Goal: Task Accomplishment & Management: Complete application form

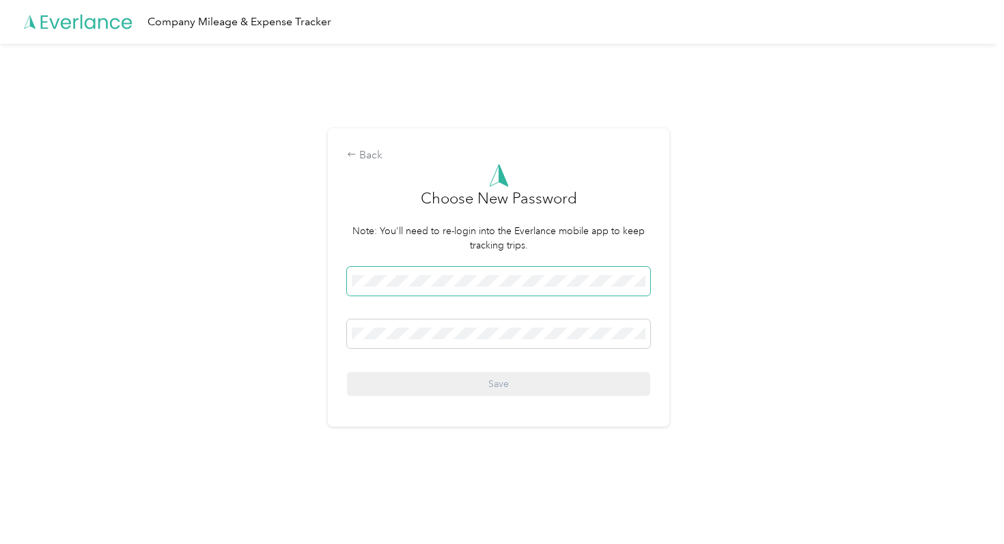
click at [542, 292] on span at bounding box center [498, 281] width 303 height 29
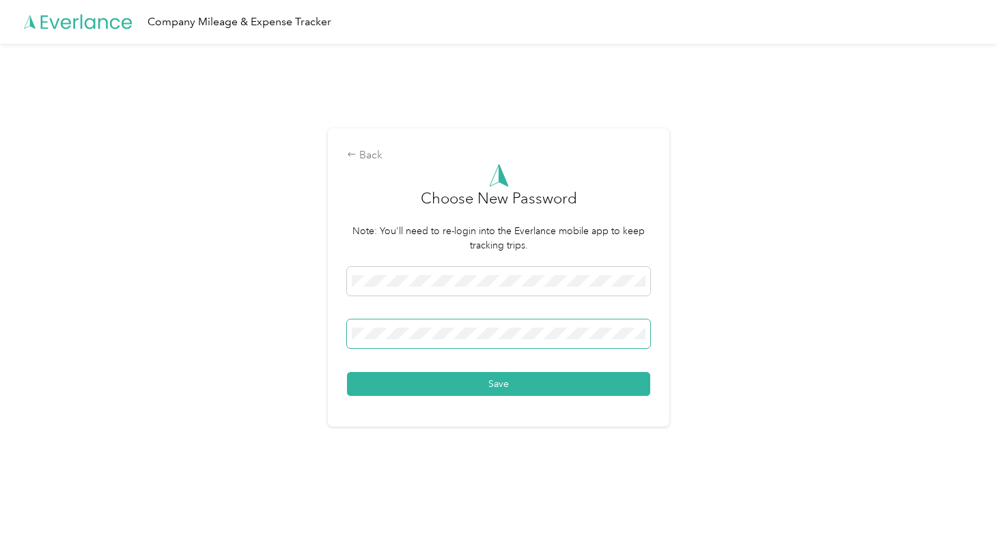
click at [347, 372] on button "Save" at bounding box center [498, 384] width 303 height 24
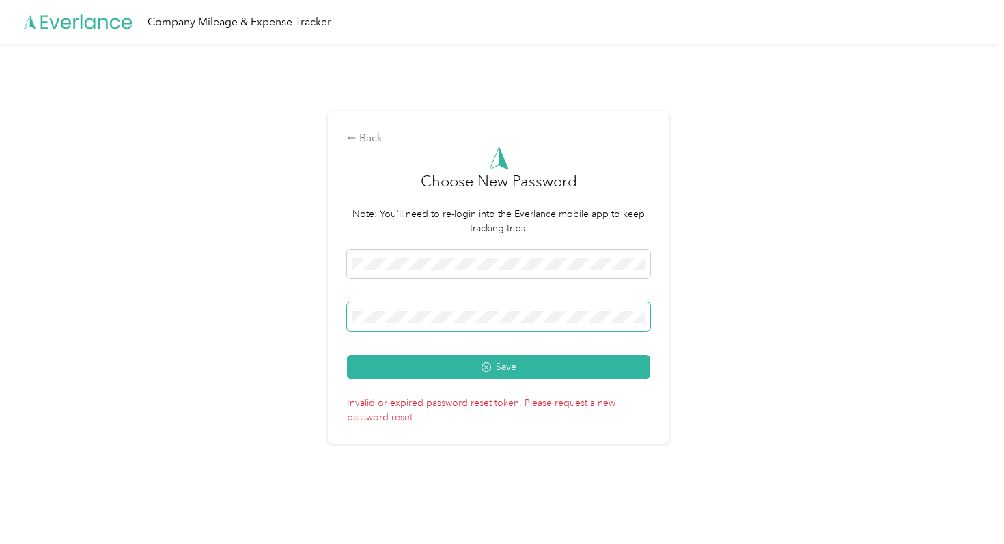
click at [347, 355] on button "Save" at bounding box center [498, 367] width 303 height 24
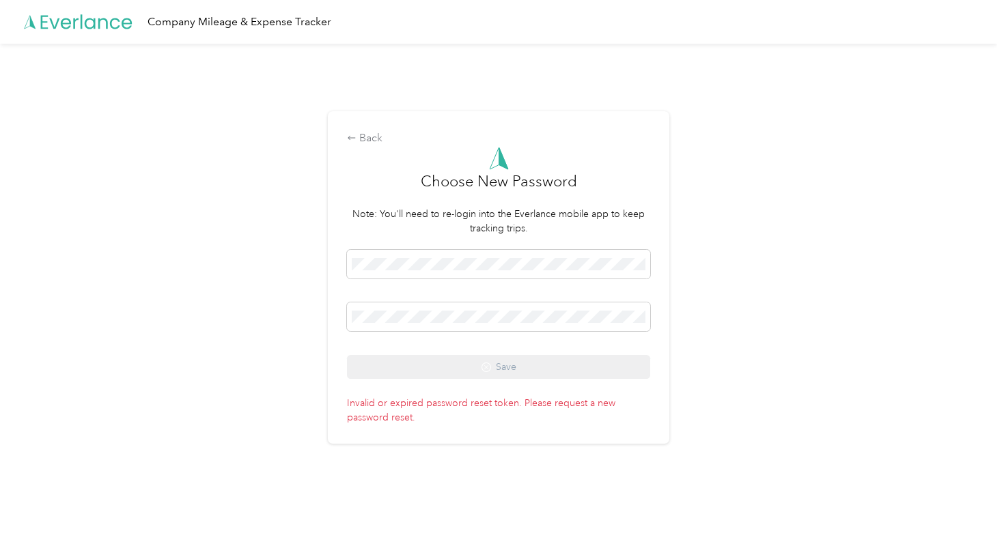
click at [395, 394] on p "Invalid or expired password reset token. Please request a new password reset." at bounding box center [498, 407] width 303 height 33
click at [395, 395] on p "Invalid or expired password reset token. Please request a new password reset." at bounding box center [498, 407] width 303 height 33
click at [476, 435] on div "Back Choose New Password Note: You'll need to re-login into the Everlance mobil…" at bounding box center [498, 277] width 341 height 332
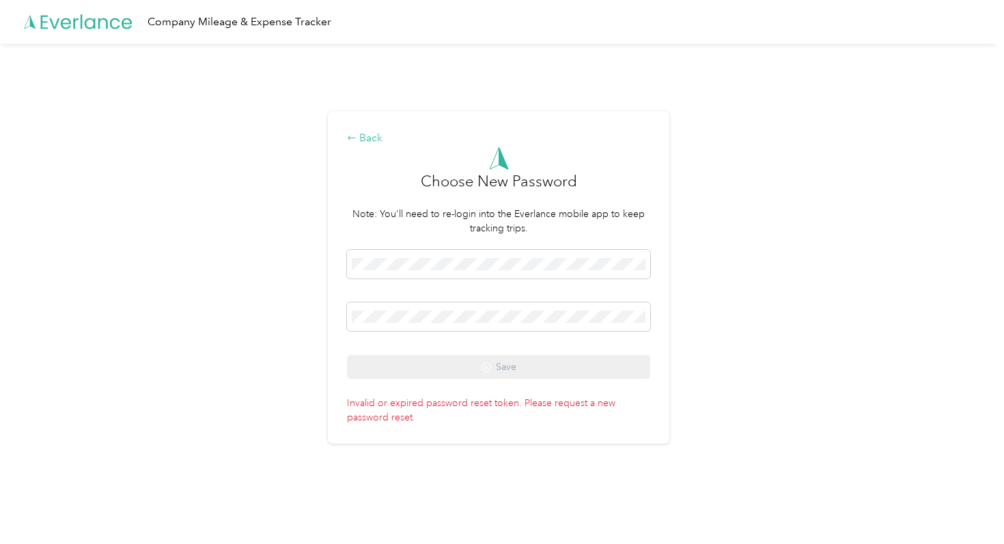
click at [372, 133] on div "Back" at bounding box center [498, 138] width 303 height 16
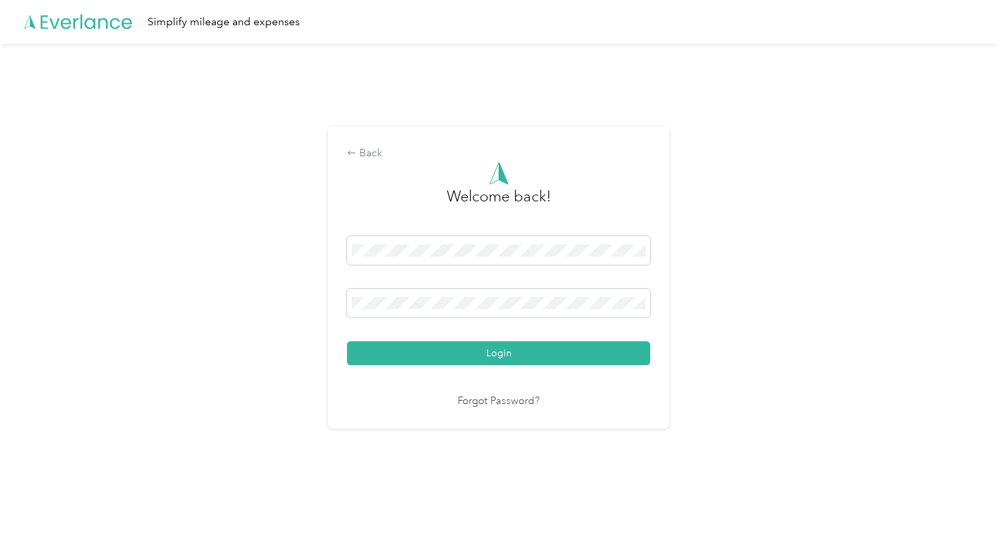
click at [498, 399] on link "Forgot Password?" at bounding box center [498, 402] width 82 height 16
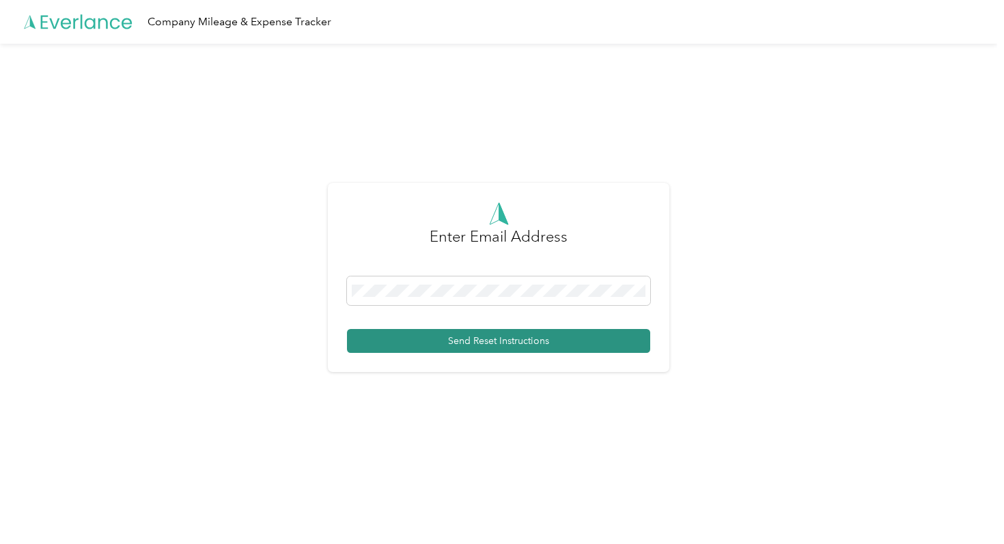
click at [516, 343] on button "Send Reset Instructions" at bounding box center [498, 341] width 303 height 24
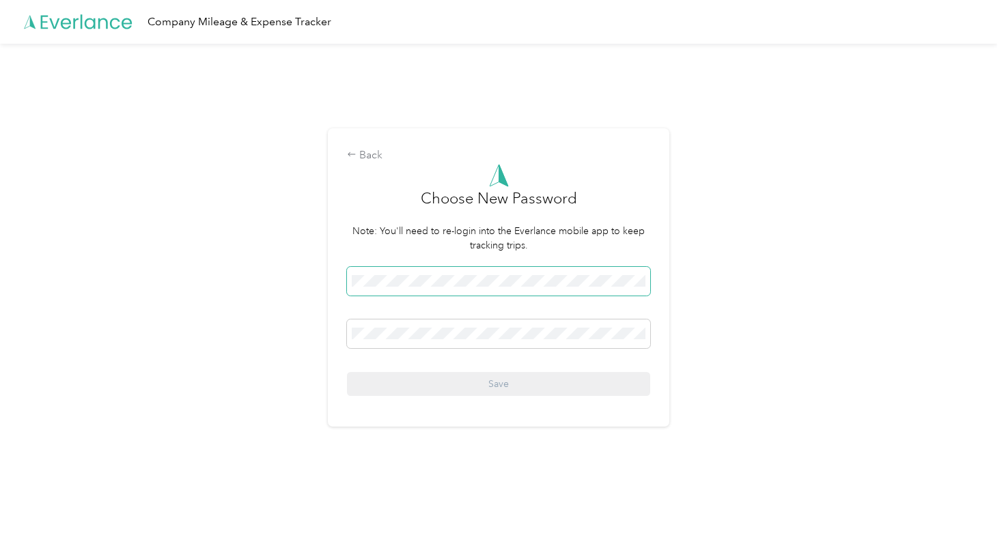
click at [444, 274] on span at bounding box center [498, 281] width 303 height 29
click at [404, 274] on span at bounding box center [498, 281] width 303 height 29
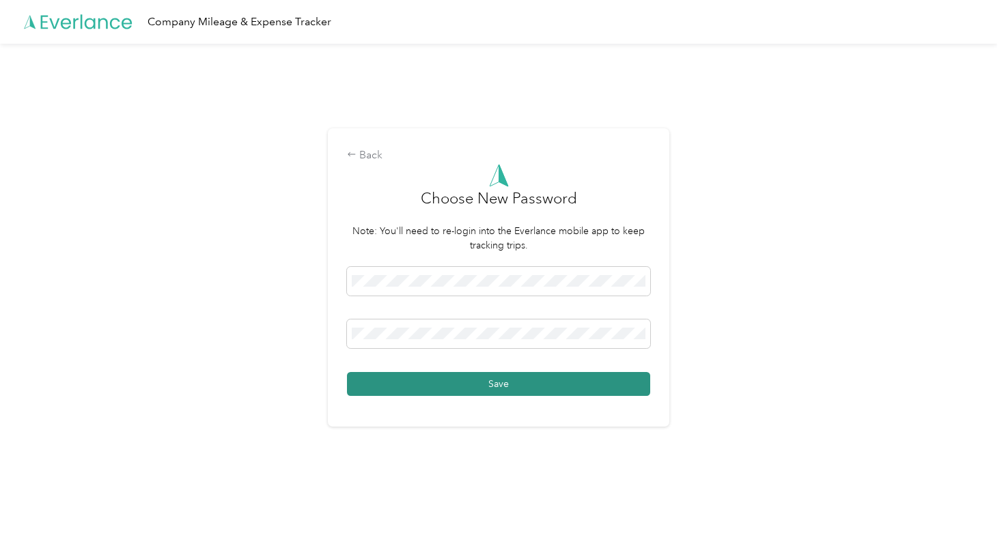
click at [393, 387] on button "Save" at bounding box center [498, 384] width 303 height 24
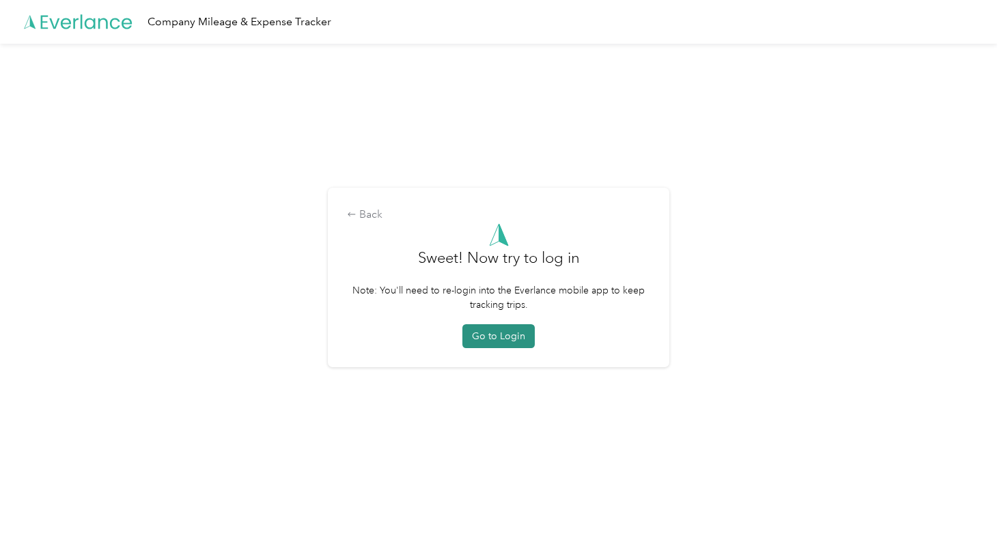
click at [494, 333] on button "Go to Login" at bounding box center [498, 336] width 72 height 24
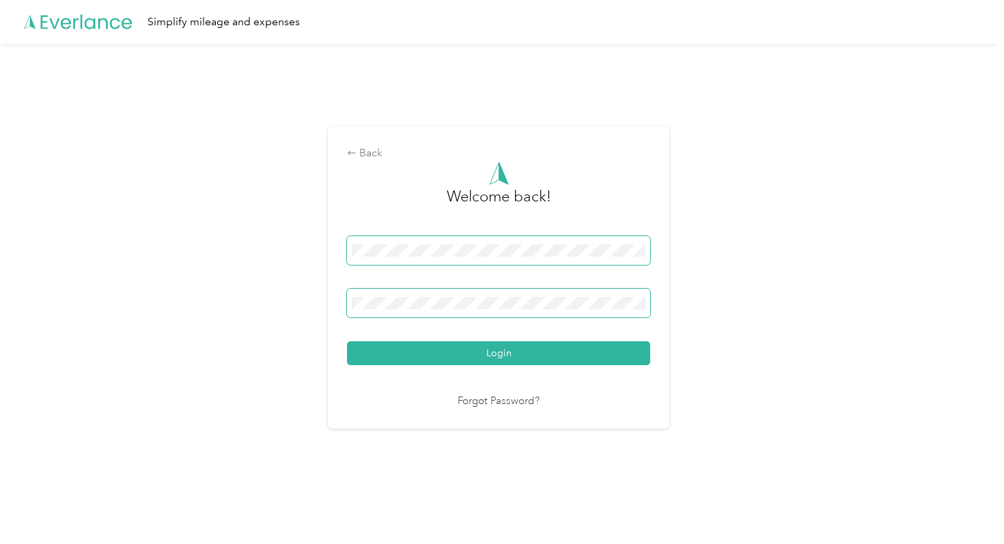
click at [347, 341] on button "Login" at bounding box center [498, 353] width 303 height 24
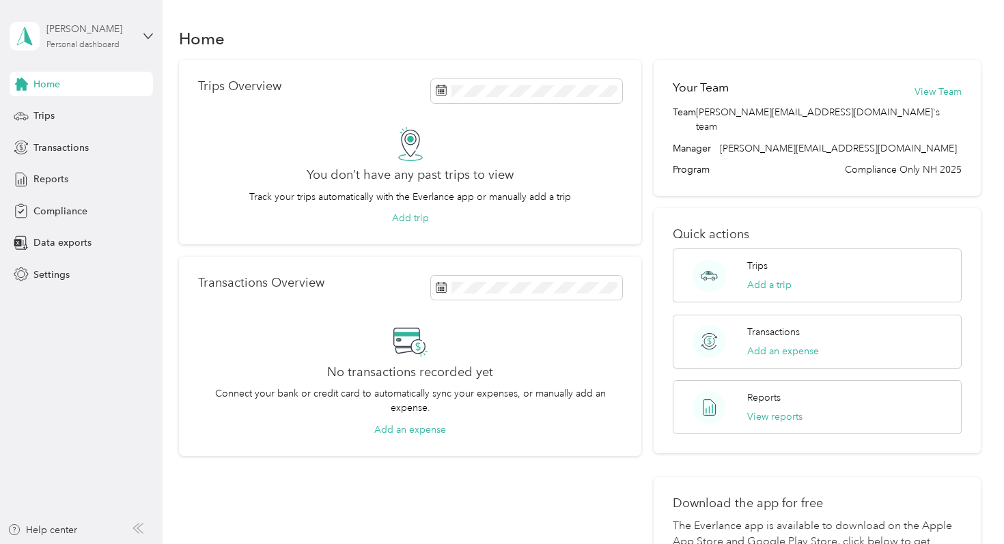
click at [119, 45] on div "Personal dashboard" at bounding box center [82, 45] width 73 height 8
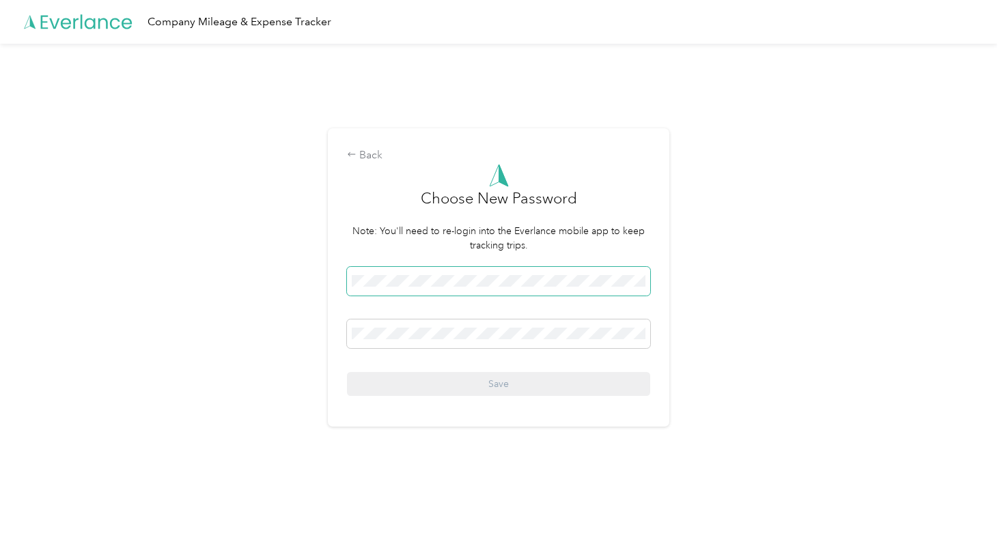
click at [481, 287] on span at bounding box center [498, 281] width 303 height 29
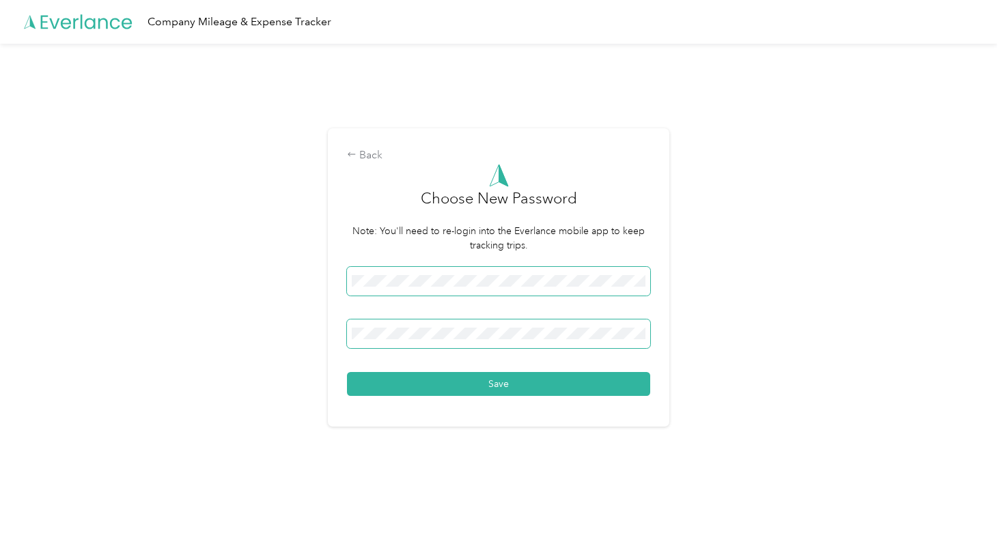
click at [347, 372] on button "Save" at bounding box center [498, 384] width 303 height 24
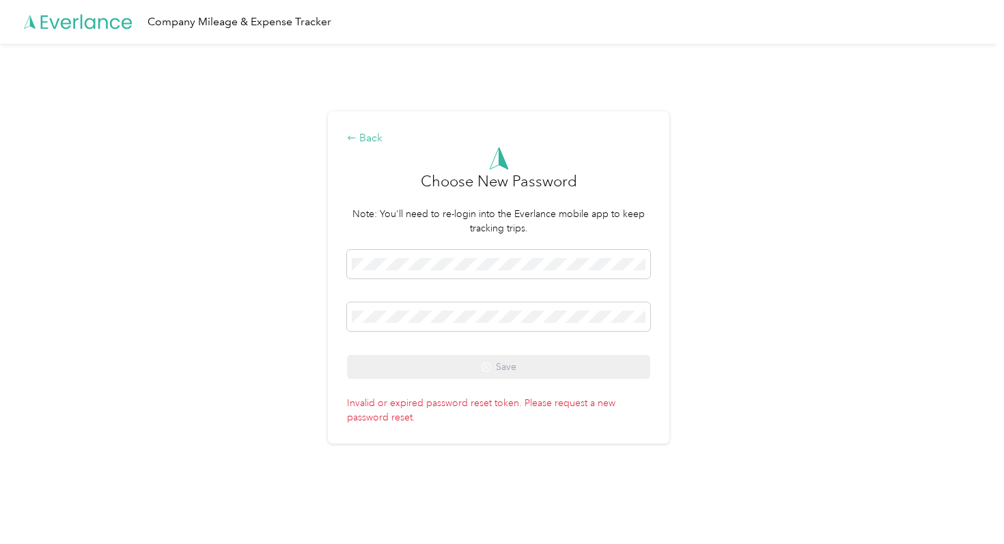
click at [373, 143] on div "Back" at bounding box center [498, 138] width 303 height 16
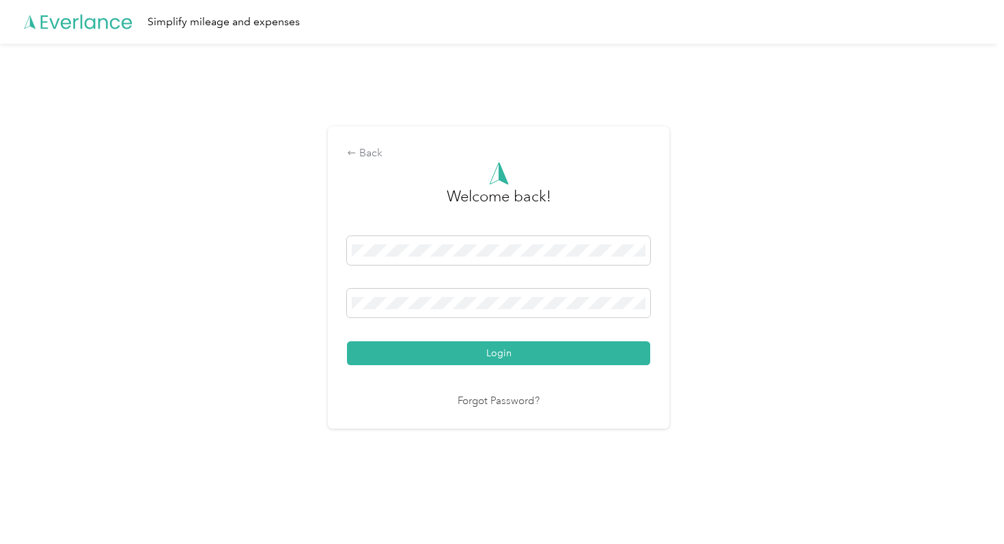
click at [578, 516] on div "Back Welcome back! Login Forgot Password?" at bounding box center [498, 283] width 997 height 479
click at [500, 408] on link "Forgot Password?" at bounding box center [498, 402] width 82 height 16
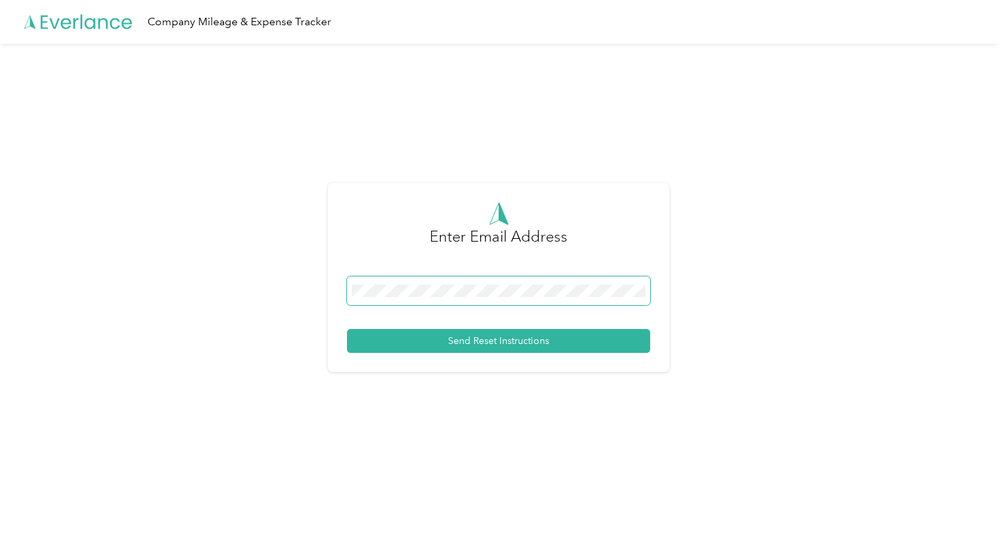
click at [347, 329] on button "Send Reset Instructions" at bounding box center [498, 341] width 303 height 24
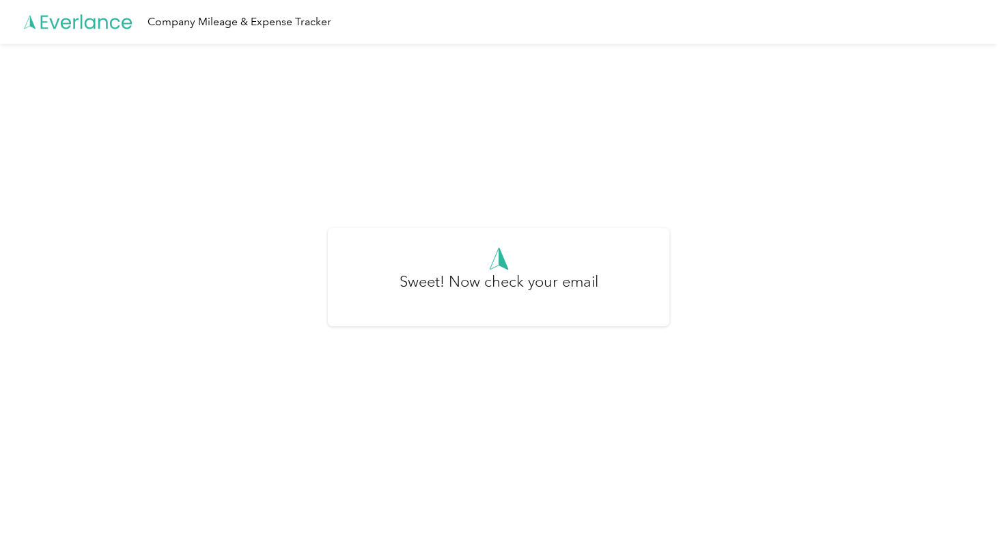
click at [402, 97] on div "Sweet! Now check your email" at bounding box center [498, 283] width 997 height 479
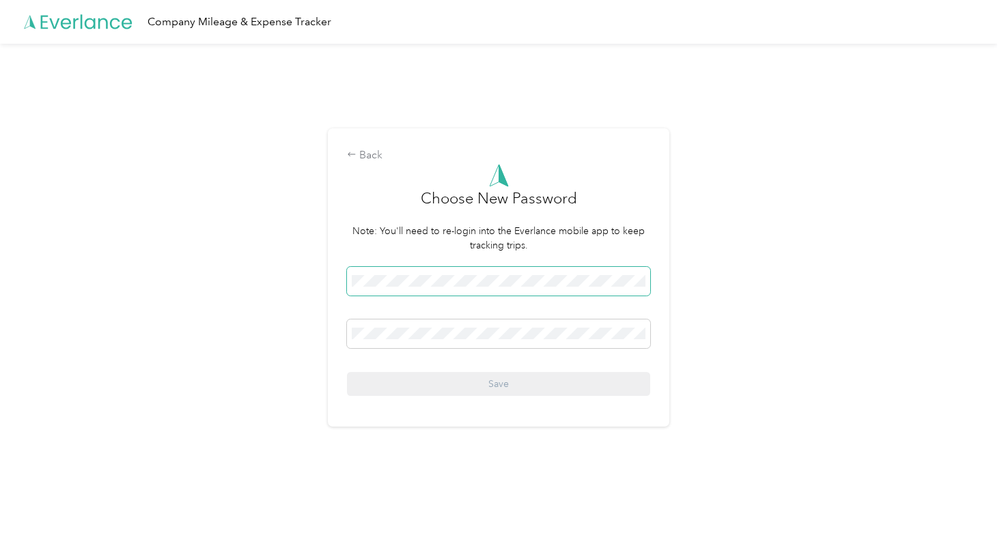
click at [412, 291] on span at bounding box center [498, 281] width 303 height 29
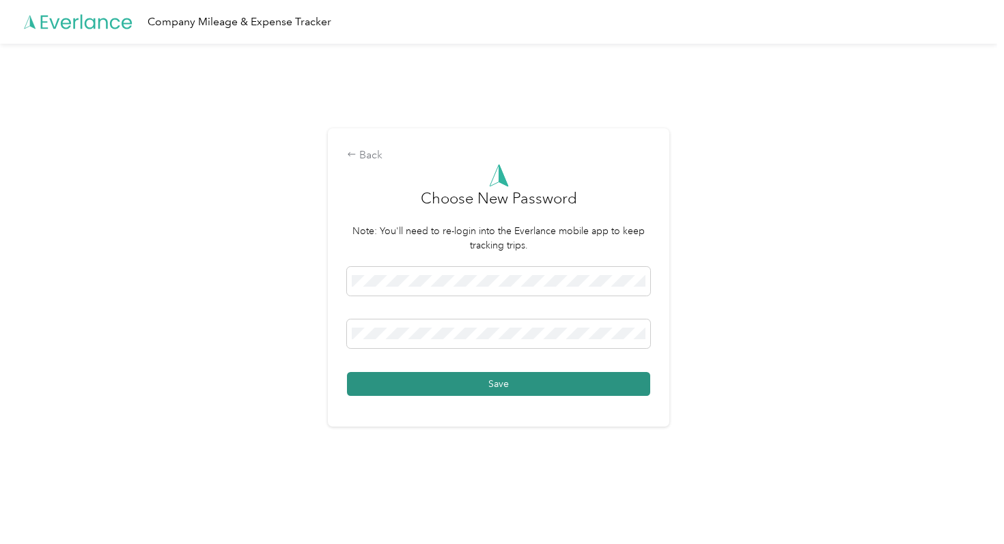
click at [384, 376] on button "Save" at bounding box center [498, 384] width 303 height 24
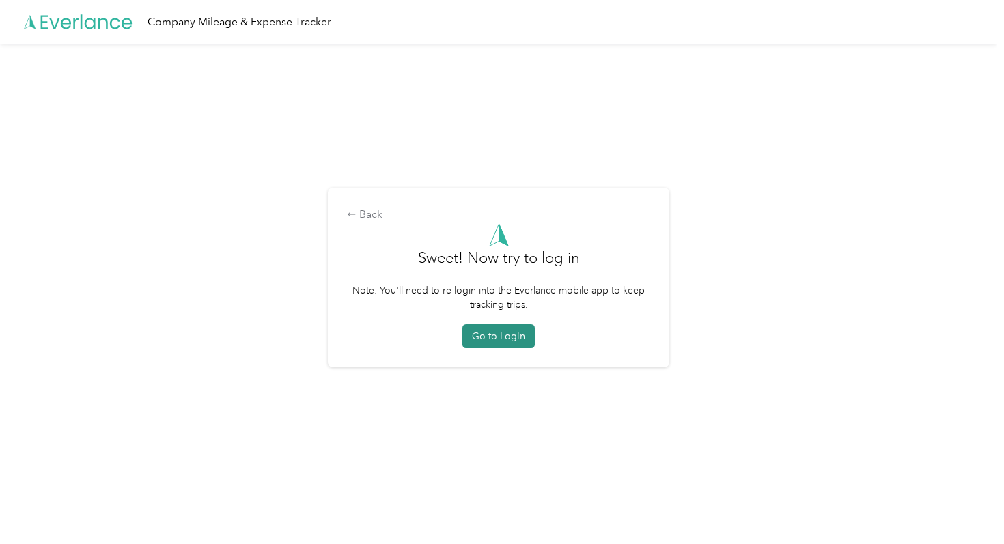
click at [502, 333] on button "Go to Login" at bounding box center [498, 336] width 72 height 24
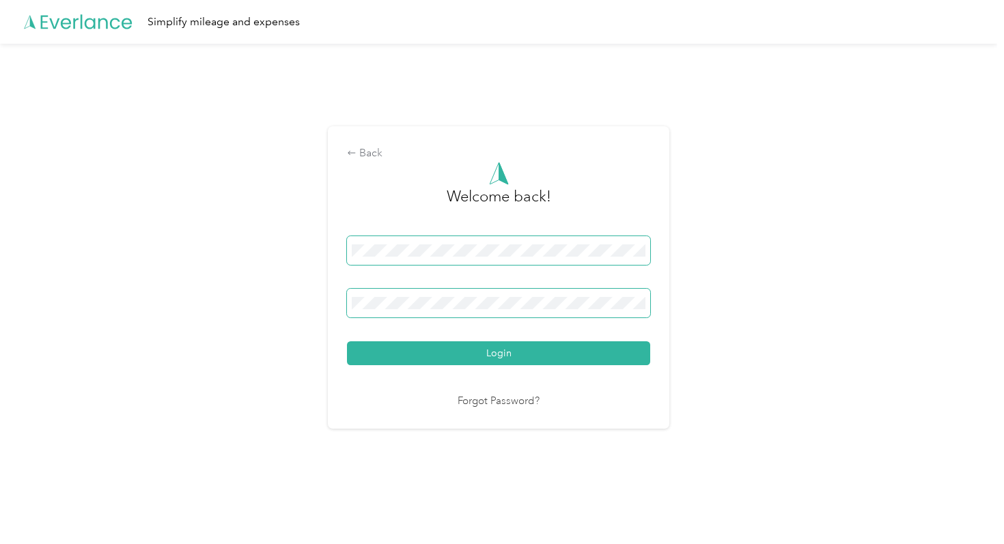
click at [347, 341] on button "Login" at bounding box center [498, 353] width 303 height 24
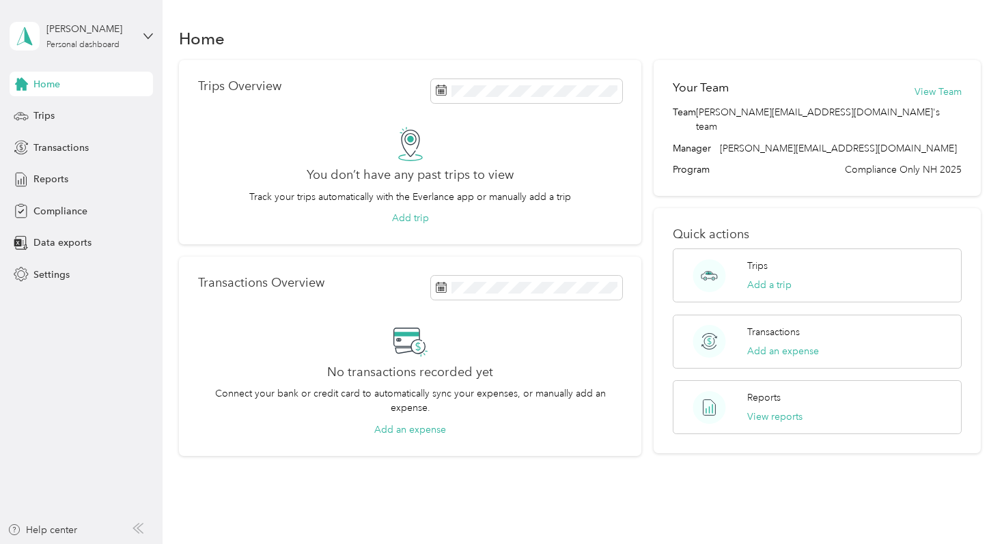
click at [53, 87] on span "Home" at bounding box center [46, 84] width 27 height 14
click at [50, 122] on span "Trips" at bounding box center [43, 116] width 21 height 14
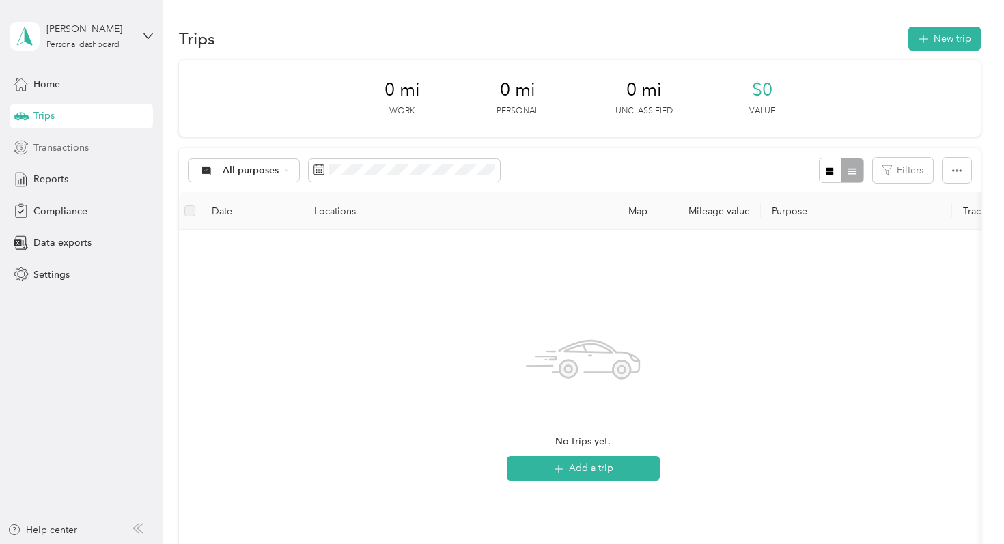
click at [56, 153] on span "Transactions" at bounding box center [60, 148] width 55 height 14
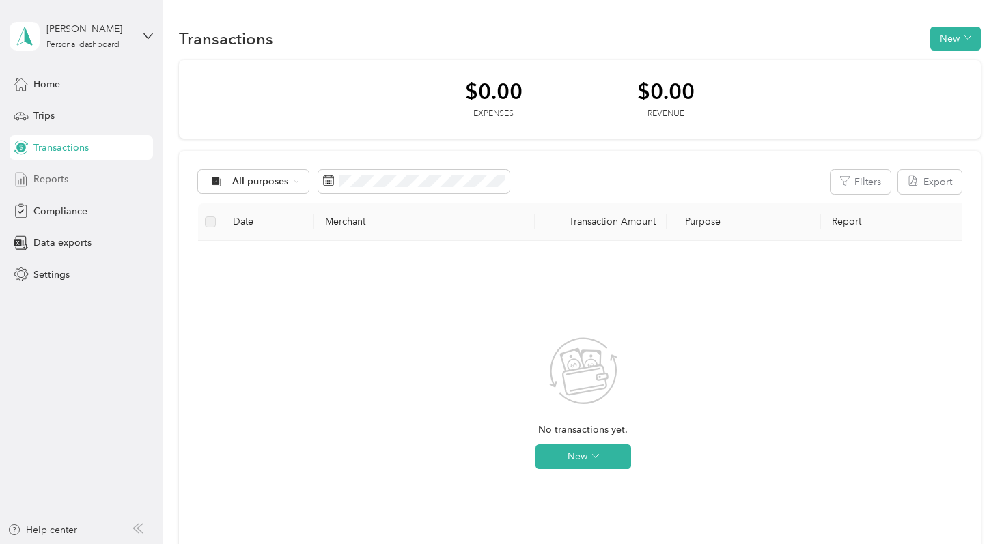
click at [57, 178] on span "Reports" at bounding box center [50, 179] width 35 height 14
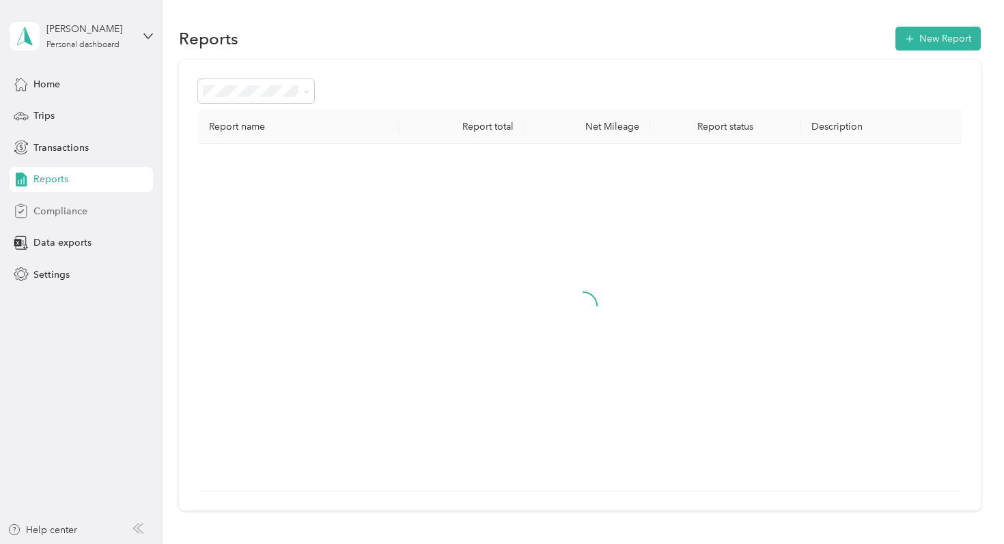
click at [57, 212] on span "Compliance" at bounding box center [60, 211] width 54 height 14
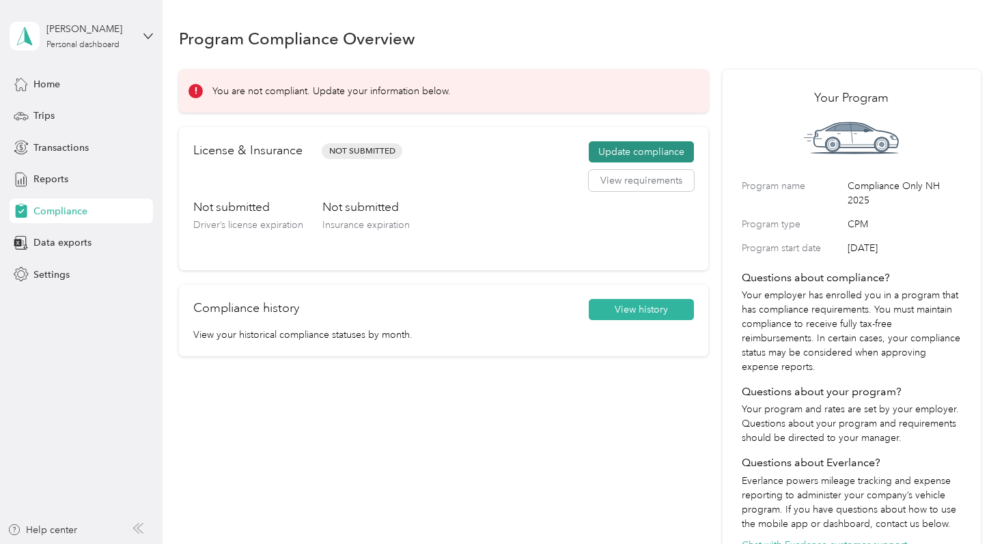
click at [628, 143] on button "Update compliance" at bounding box center [641, 152] width 105 height 22
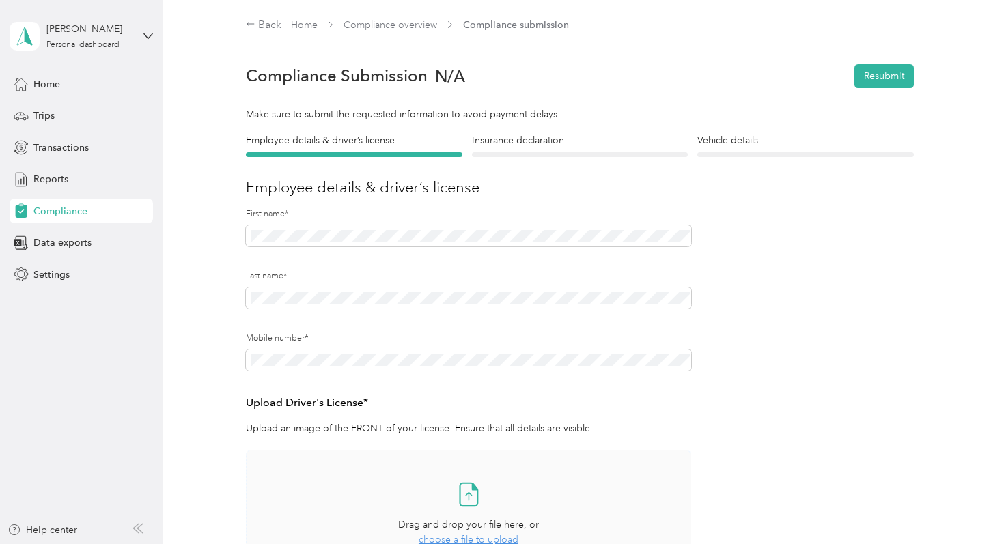
click at [432, 487] on div "Take a photo or choose a photo from your library Drag and drop your file here, …" at bounding box center [468, 515] width 422 height 106
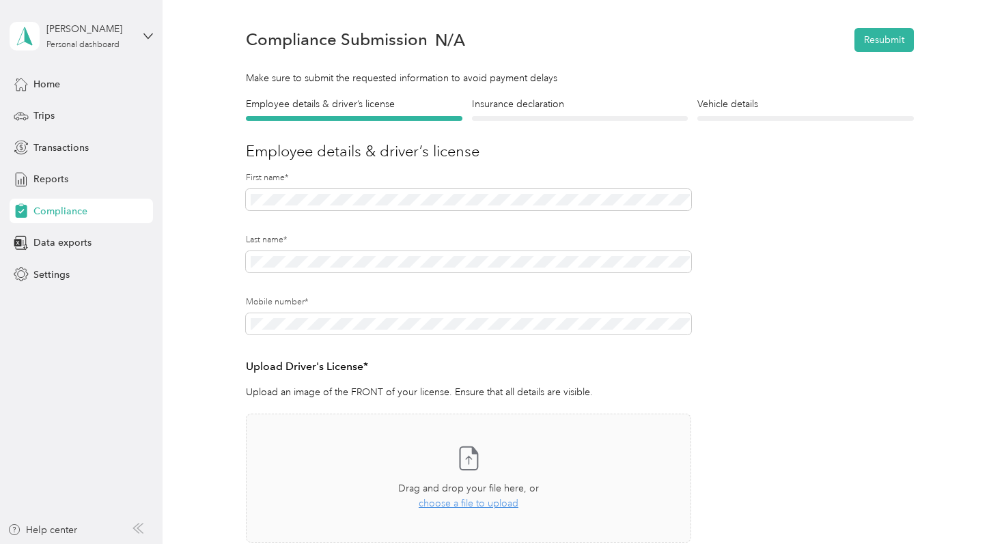
scroll to position [28, 0]
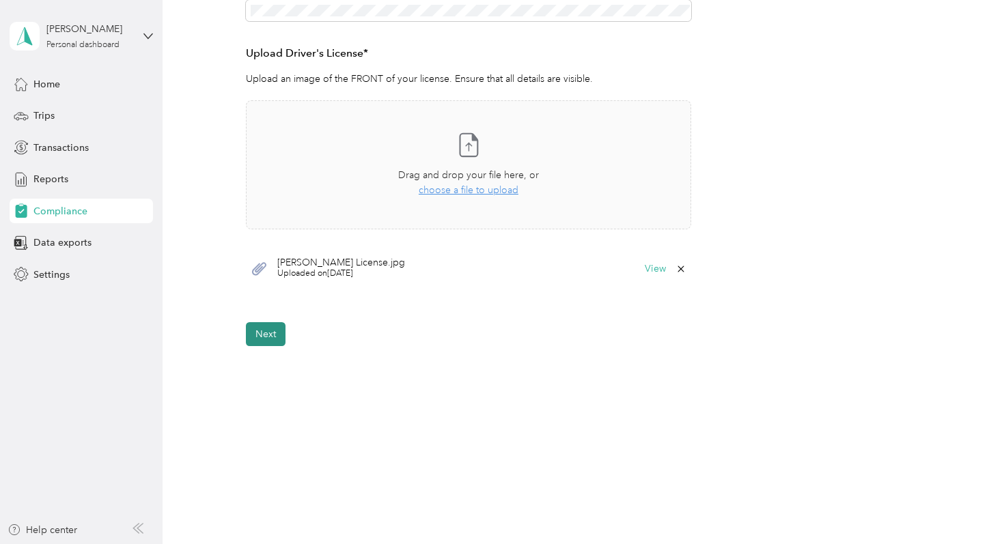
click at [264, 328] on button "Next" at bounding box center [266, 334] width 40 height 24
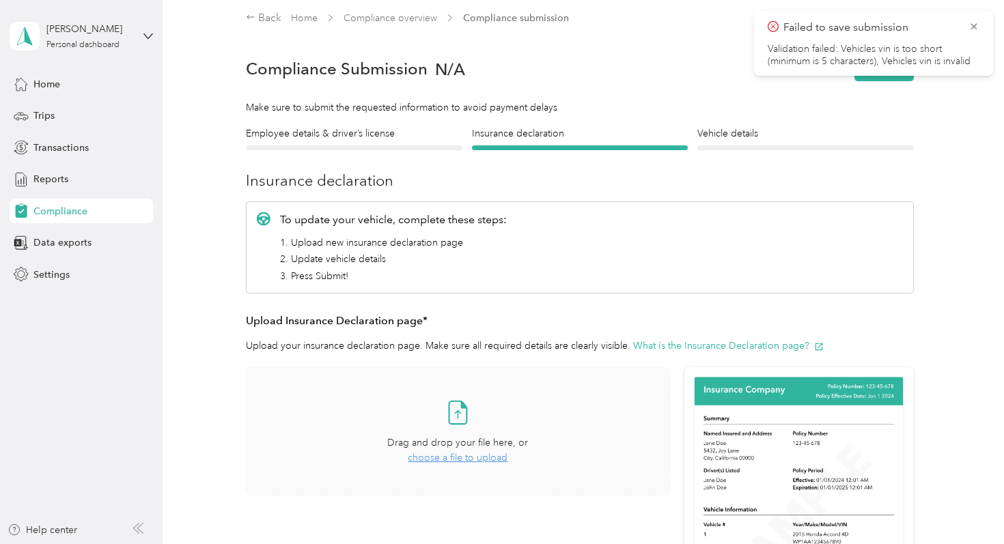
scroll to position [10, 0]
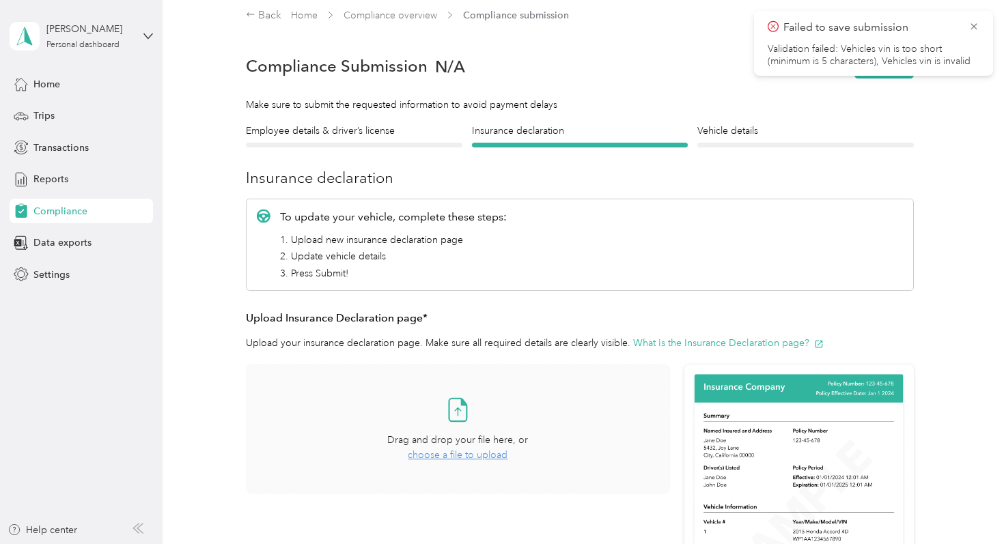
click at [470, 455] on span "choose a file to upload" at bounding box center [458, 455] width 100 height 12
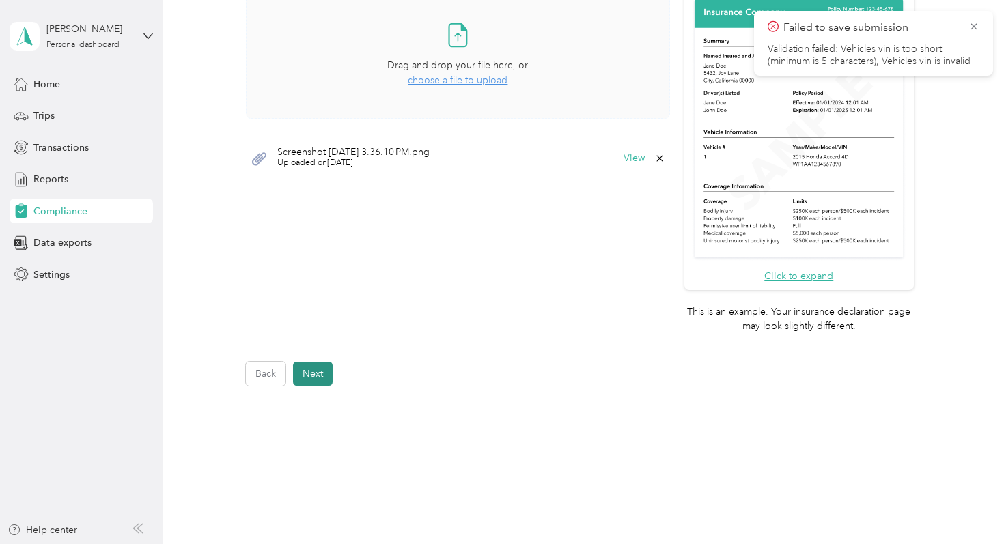
click at [312, 371] on button "Next" at bounding box center [313, 374] width 40 height 24
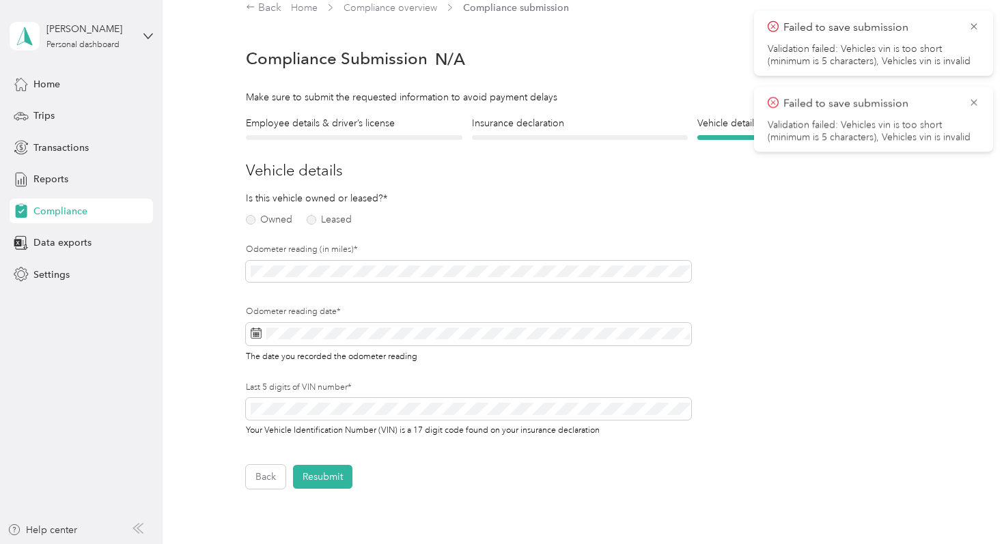
scroll to position [16, 0]
click at [247, 219] on label "Owned" at bounding box center [269, 221] width 46 height 10
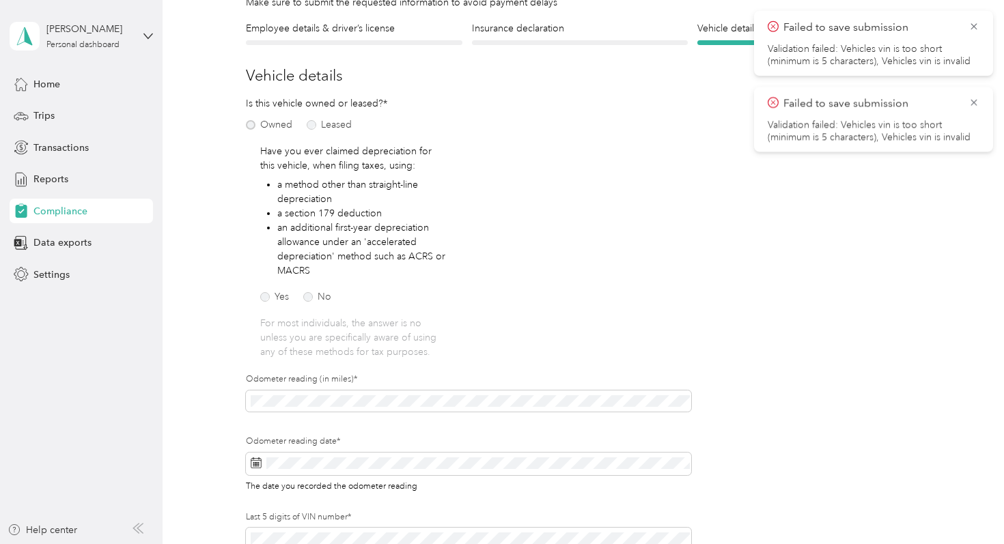
scroll to position [165, 0]
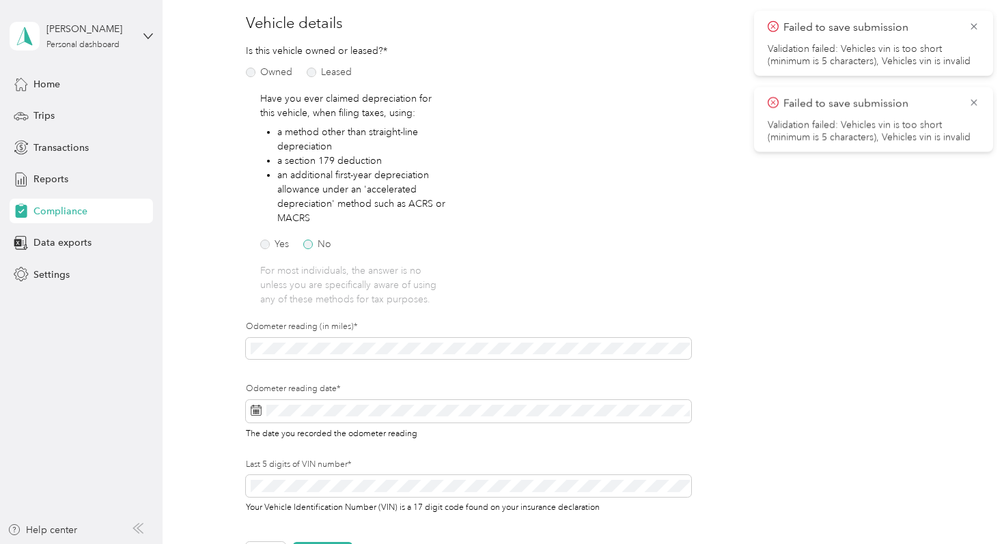
click at [311, 240] on label "No" at bounding box center [317, 245] width 28 height 10
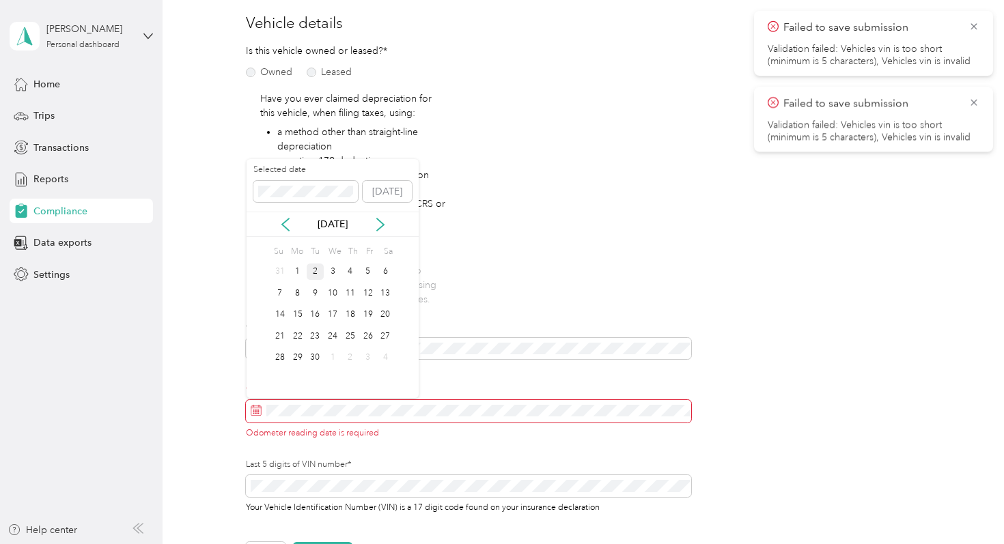
click at [315, 270] on div "2" at bounding box center [316, 272] width 18 height 17
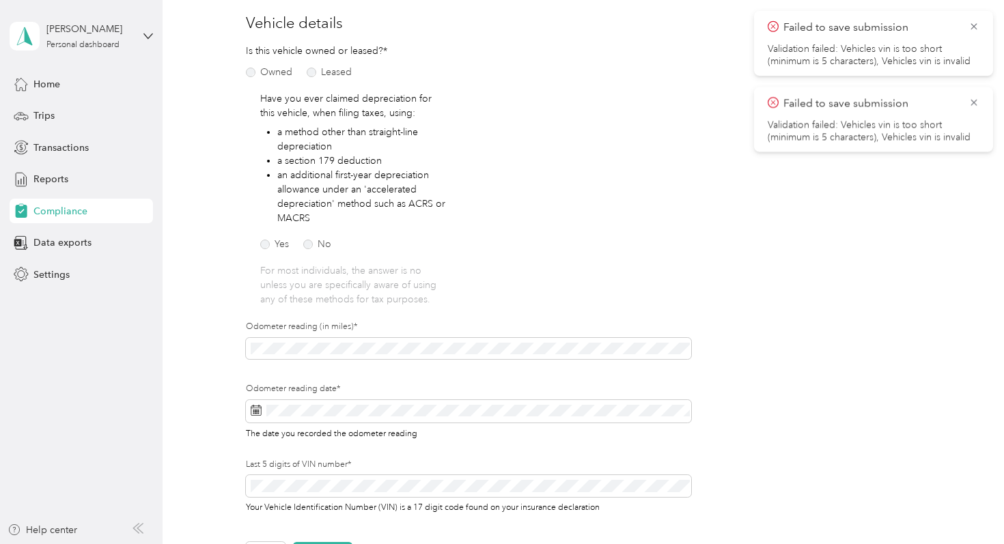
click at [647, 259] on div "Is this vehicle owned or leased?* Owned Leased Have you ever claimed depreciati…" at bounding box center [468, 288] width 445 height 489
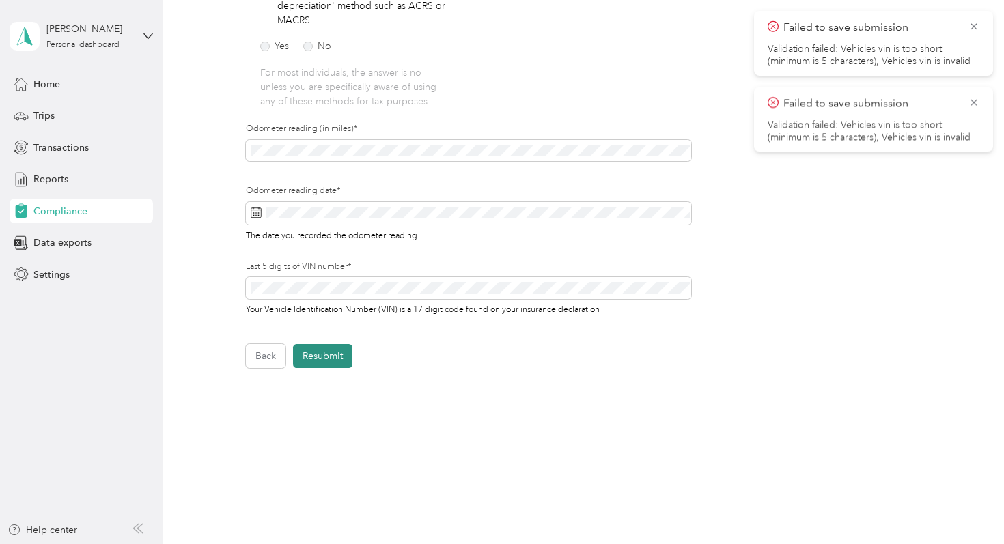
click at [318, 358] on button "Resubmit" at bounding box center [322, 356] width 59 height 24
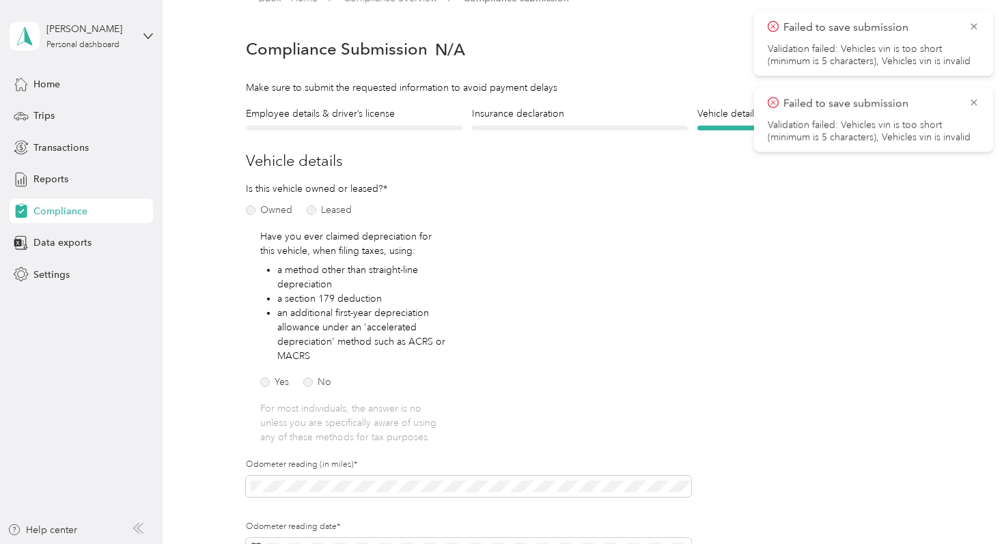
scroll to position [16, 0]
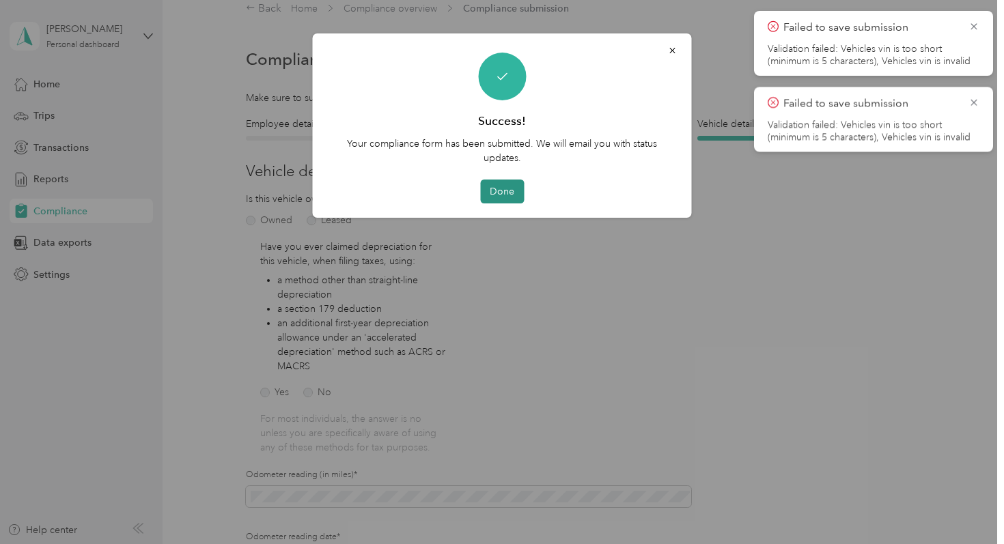
click at [496, 198] on button "Done" at bounding box center [502, 192] width 44 height 24
